Goal: Task Accomplishment & Management: Manage account settings

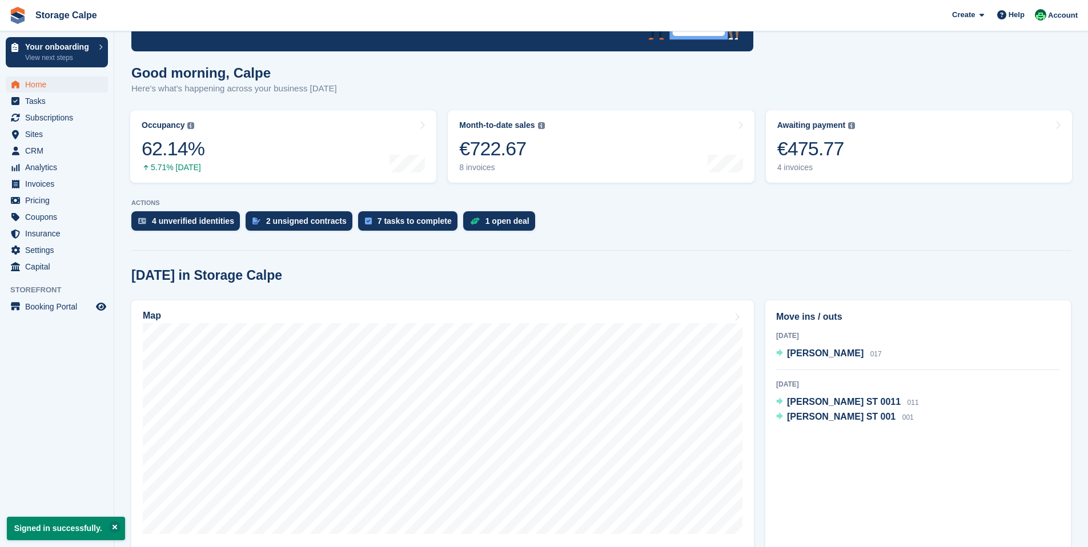
scroll to position [107, 0]
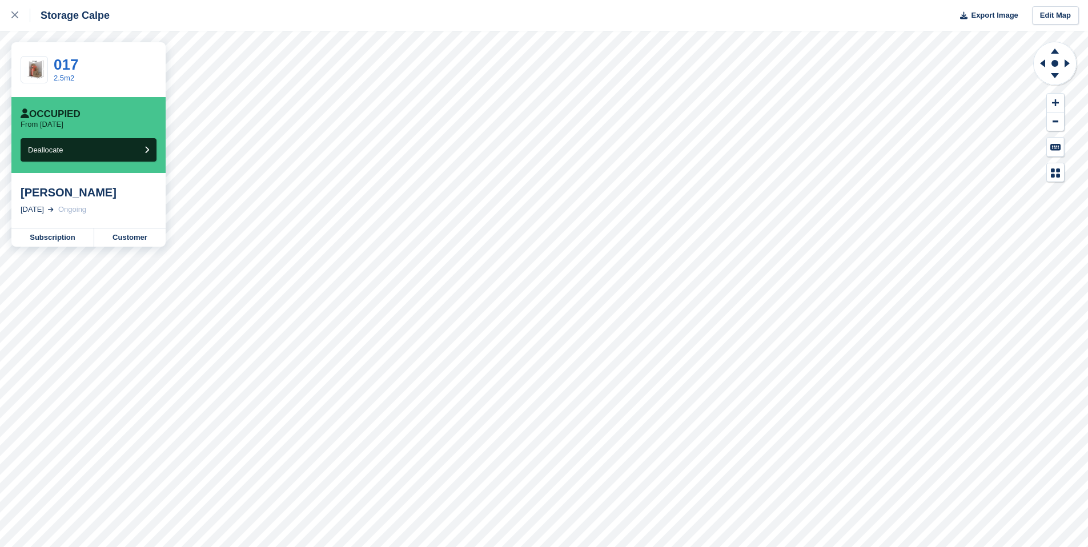
drag, startPoint x: 107, startPoint y: 193, endPoint x: 18, endPoint y: 186, distance: 89.3
click at [18, 186] on div "[PERSON_NAME] [DATE] Ongoing" at bounding box center [88, 200] width 154 height 55
copy div "[PERSON_NAME]"
